Goal: Navigation & Orientation: Find specific page/section

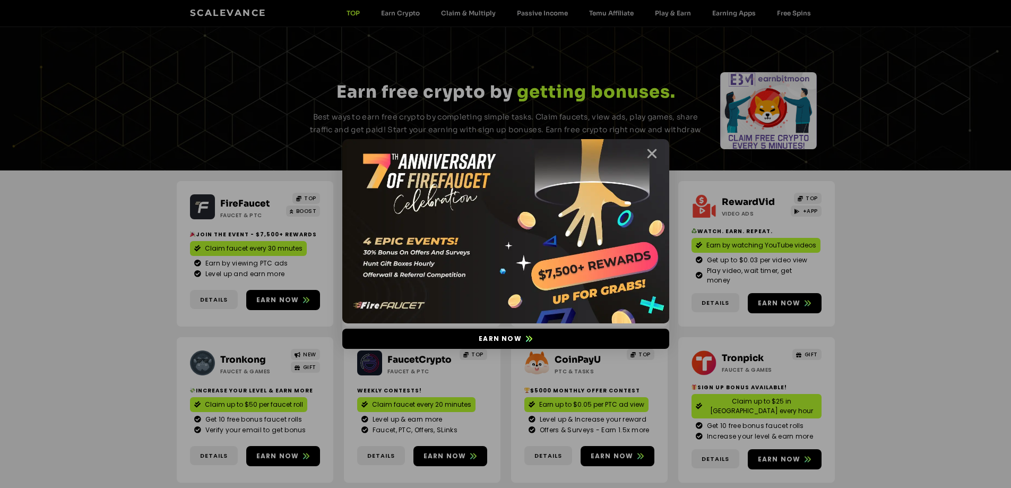
click at [647, 154] on icon "Close" at bounding box center [651, 153] width 13 height 13
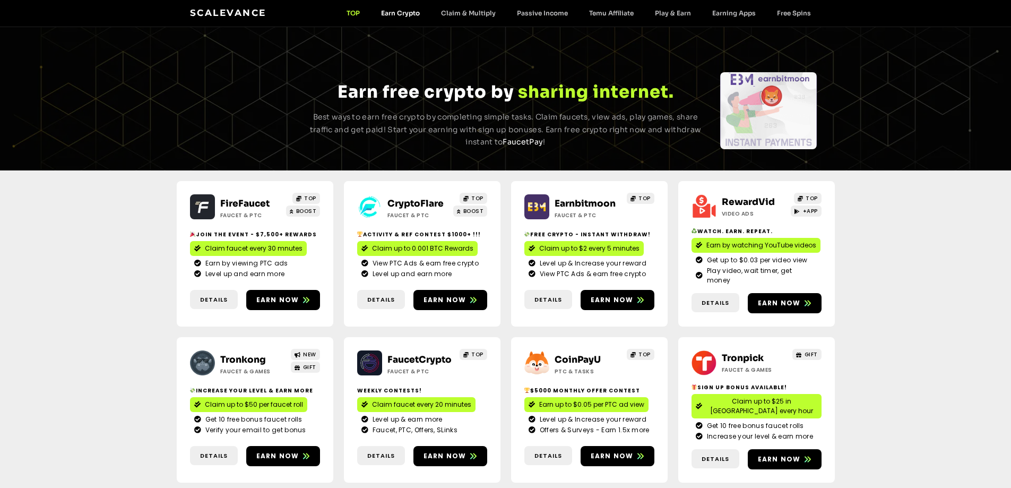
click at [403, 14] on link "Earn Crypto" at bounding box center [400, 13] width 60 height 8
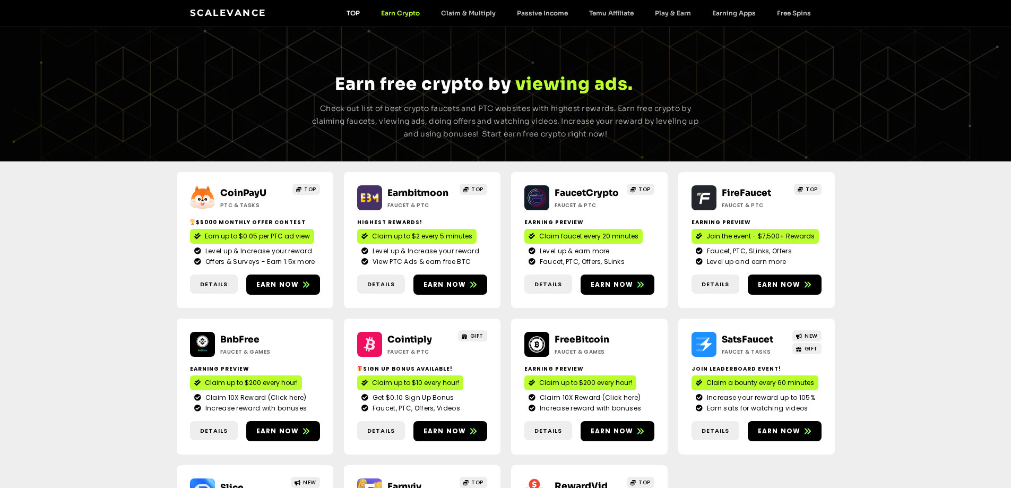
click at [353, 15] on link "TOP" at bounding box center [353, 13] width 34 height 8
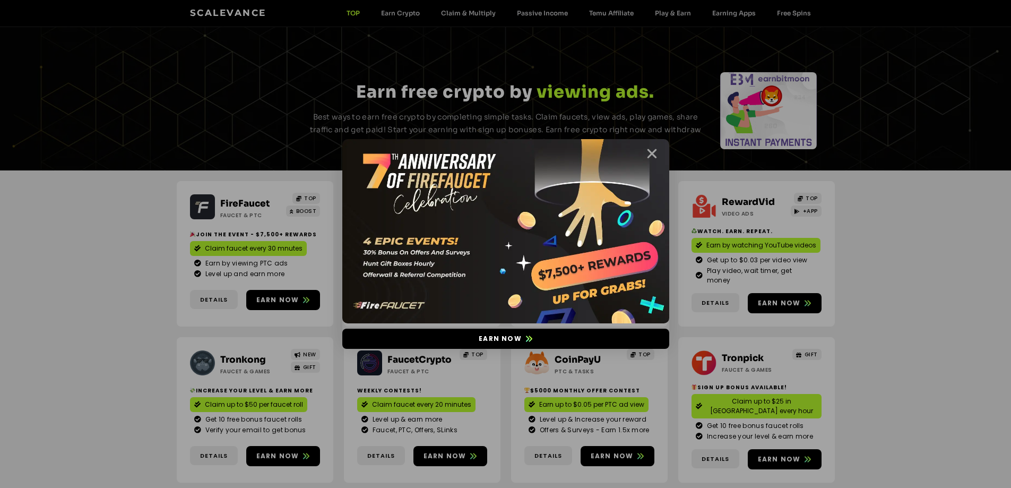
click at [648, 157] on icon "Close" at bounding box center [651, 153] width 13 height 13
